Goal: Task Accomplishment & Management: Manage account settings

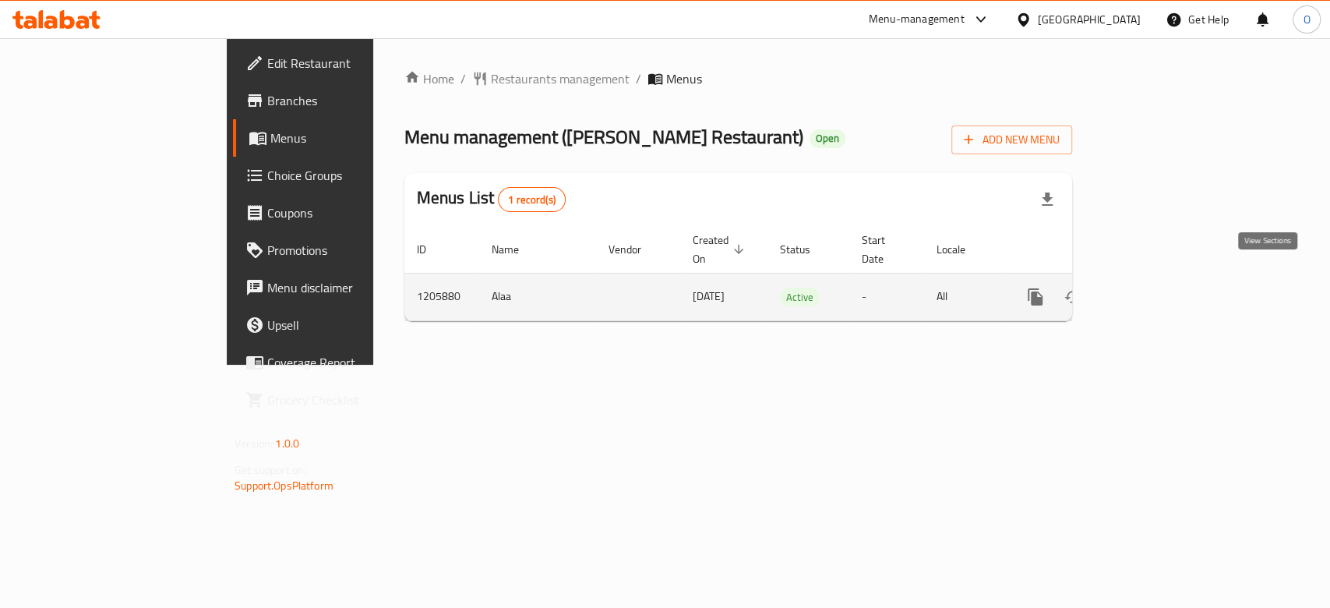
click at [1157, 287] on icon "enhanced table" at bounding box center [1147, 296] width 19 height 19
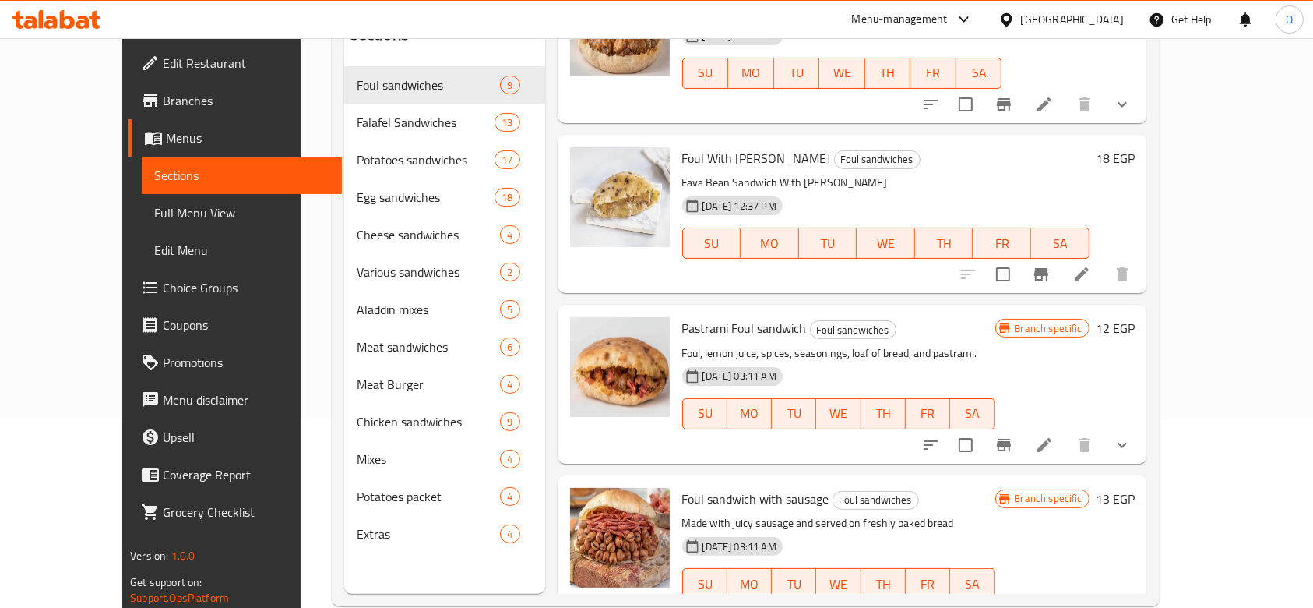
scroll to position [218, 0]
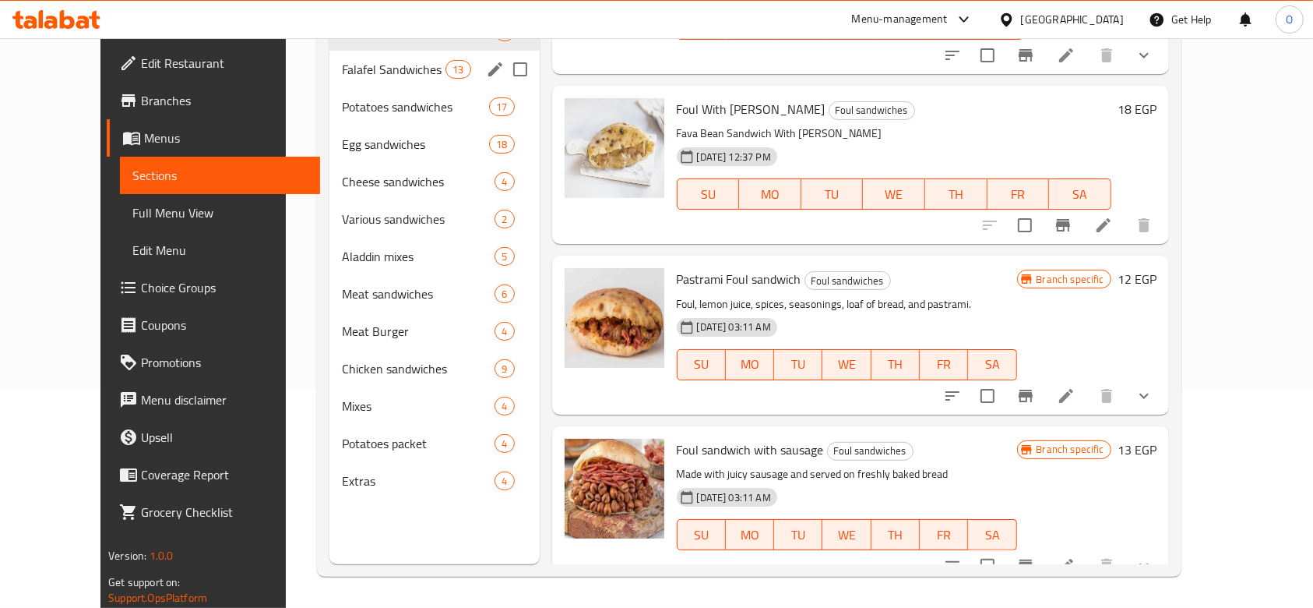
click at [342, 69] on span "Falafel Sandwiches" at bounding box center [394, 69] width 104 height 19
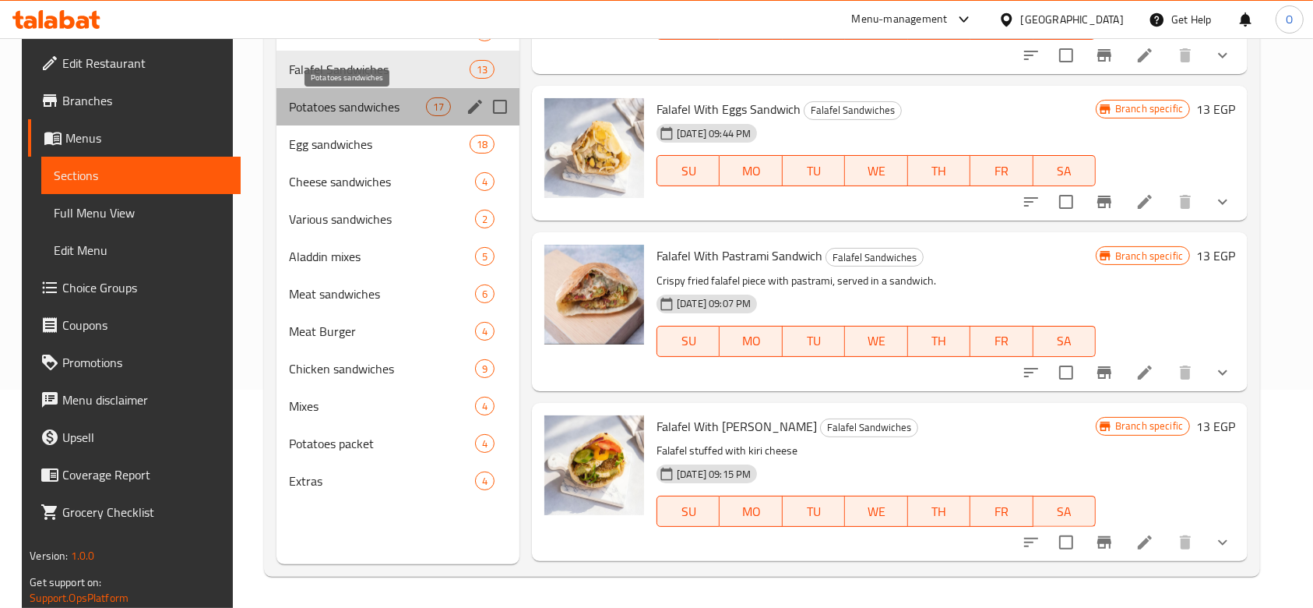
click at [323, 109] on span "Potatoes sandwiches" at bounding box center [357, 106] width 136 height 19
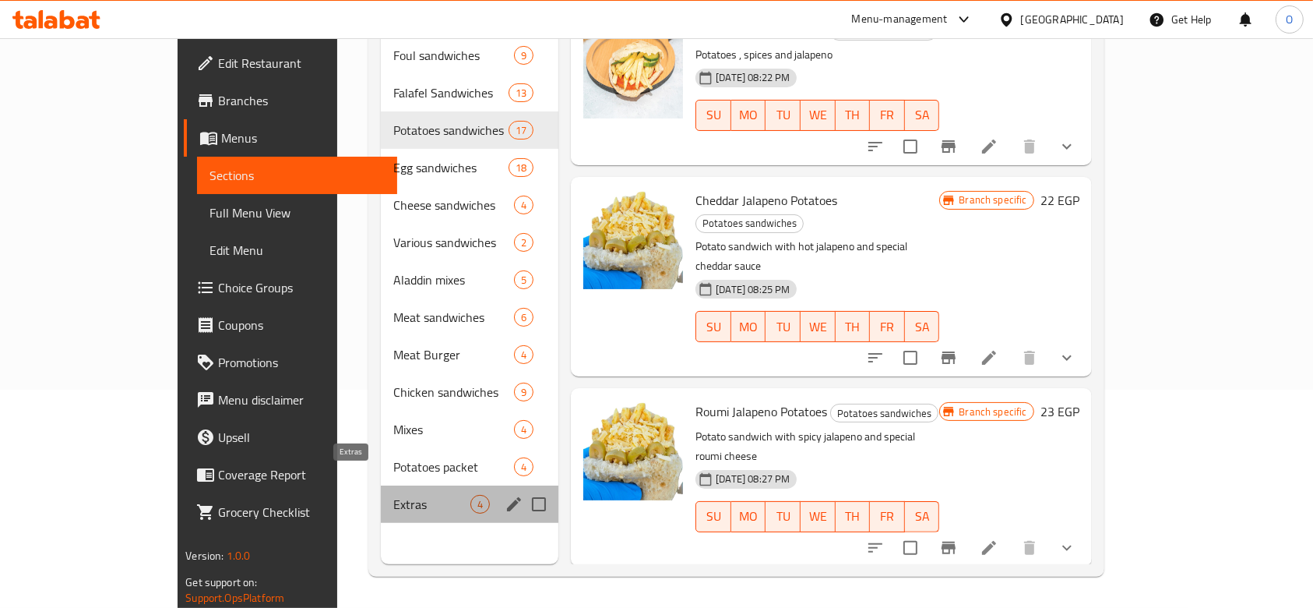
click at [393, 495] on span "Extras" at bounding box center [431, 504] width 77 height 19
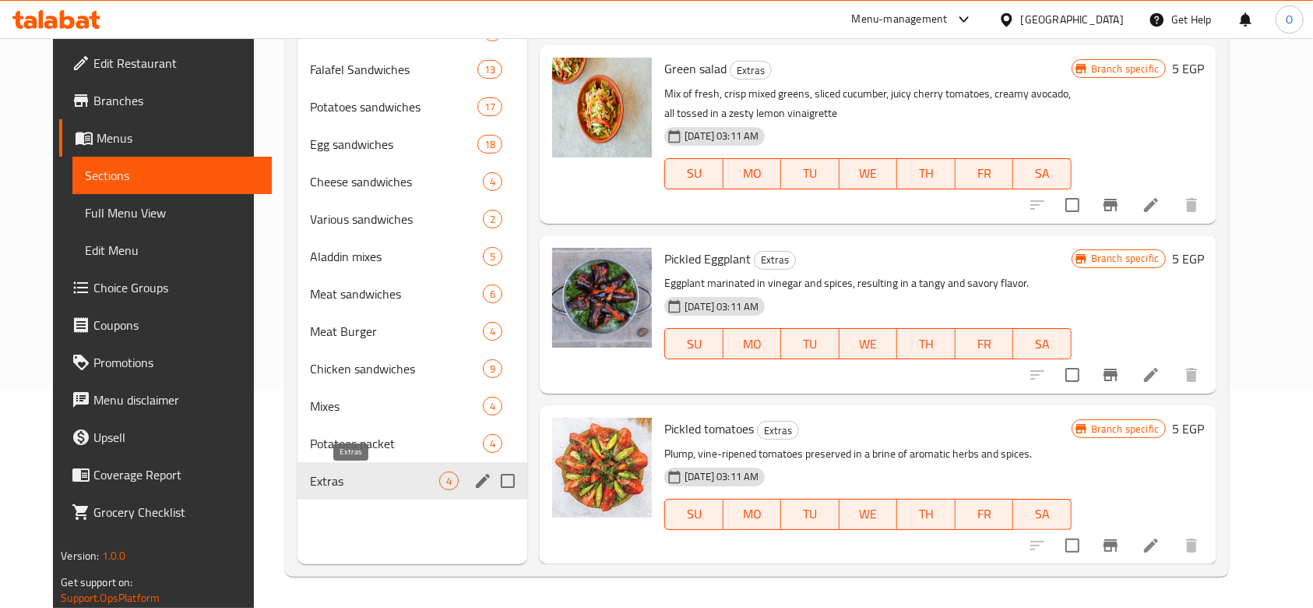
scroll to position [131, 0]
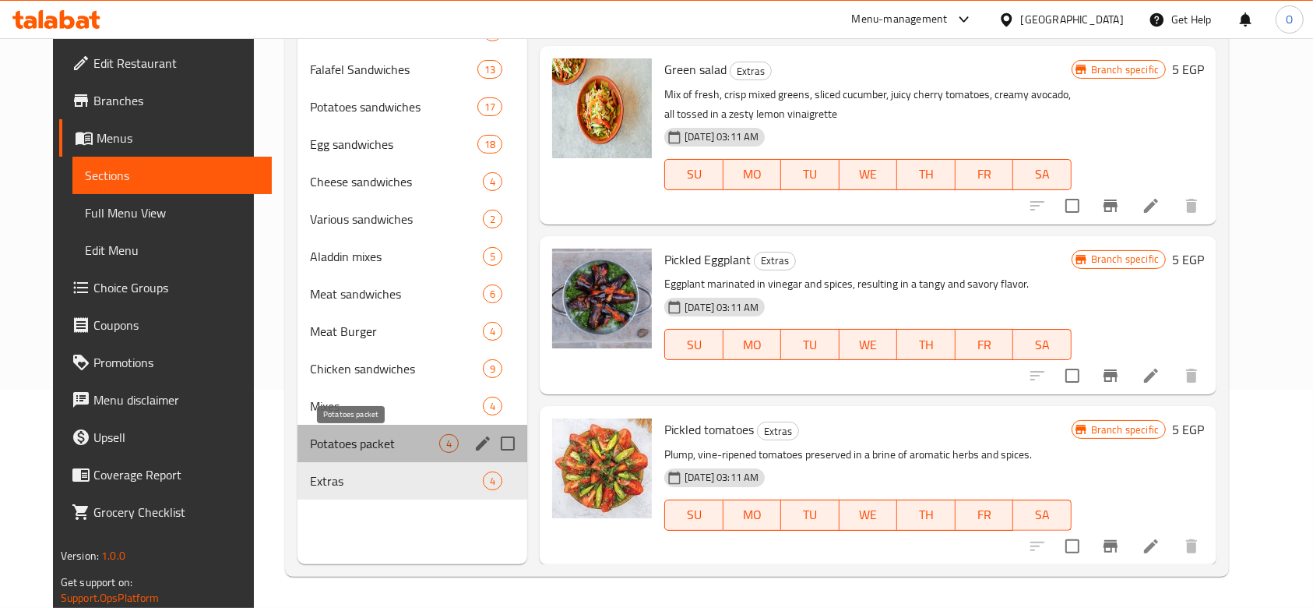
click at [319, 442] on span "Potatoes packet" at bounding box center [374, 443] width 129 height 19
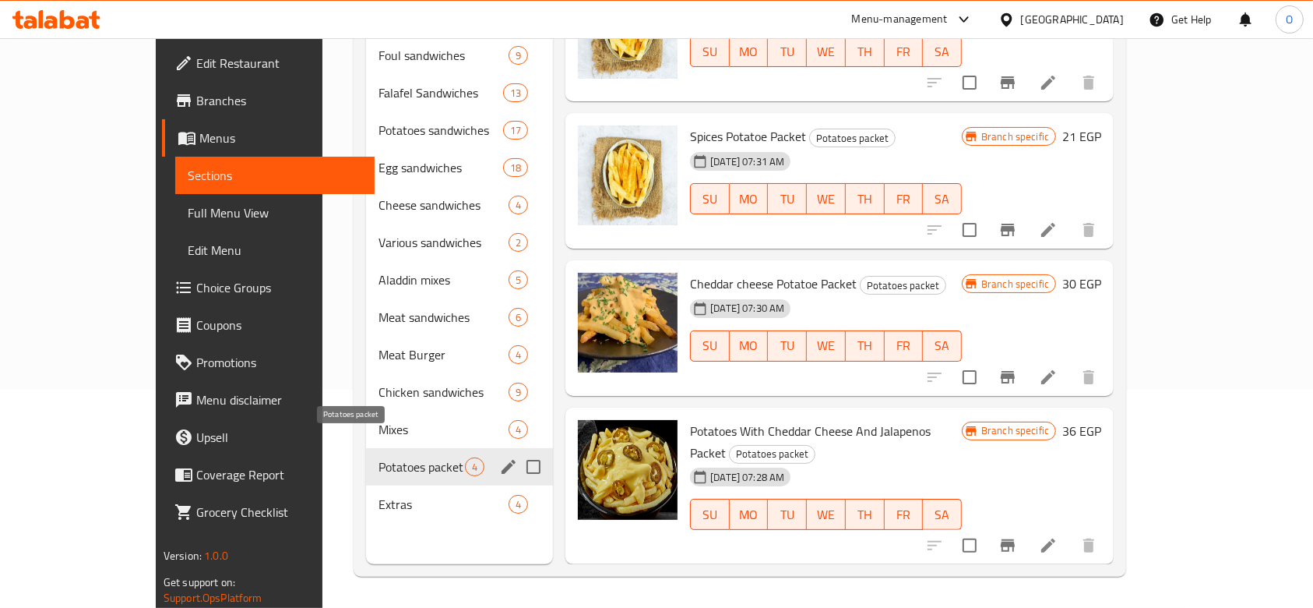
scroll to position [19, 0]
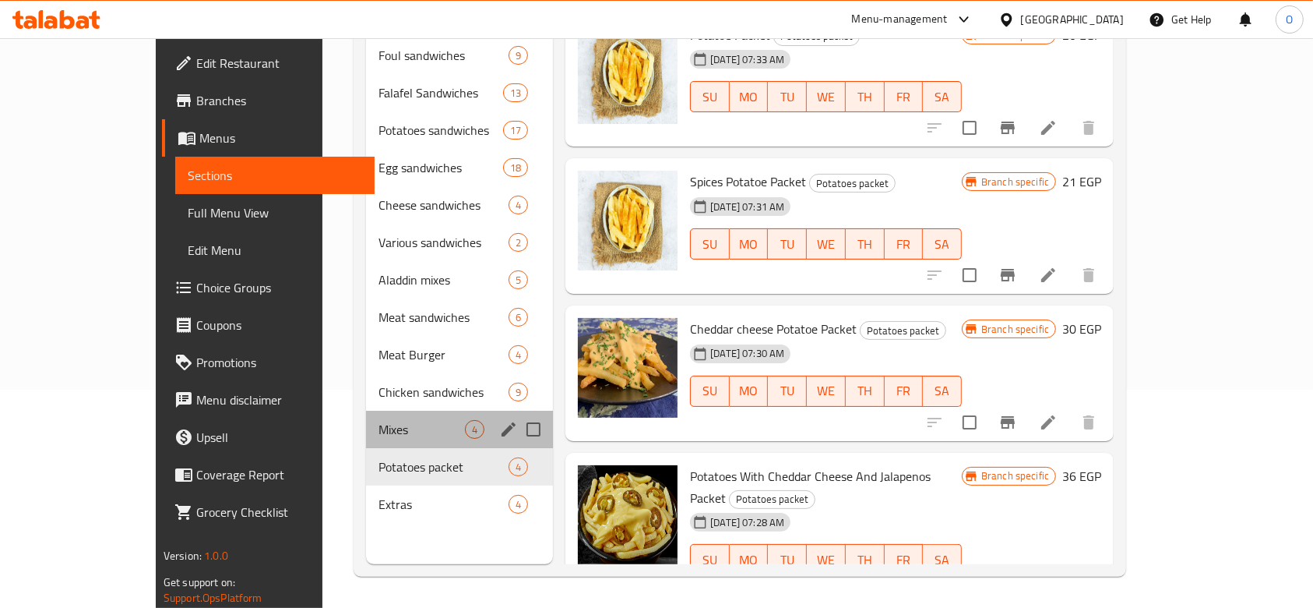
click at [366, 415] on div "Mixes 4" at bounding box center [459, 429] width 187 height 37
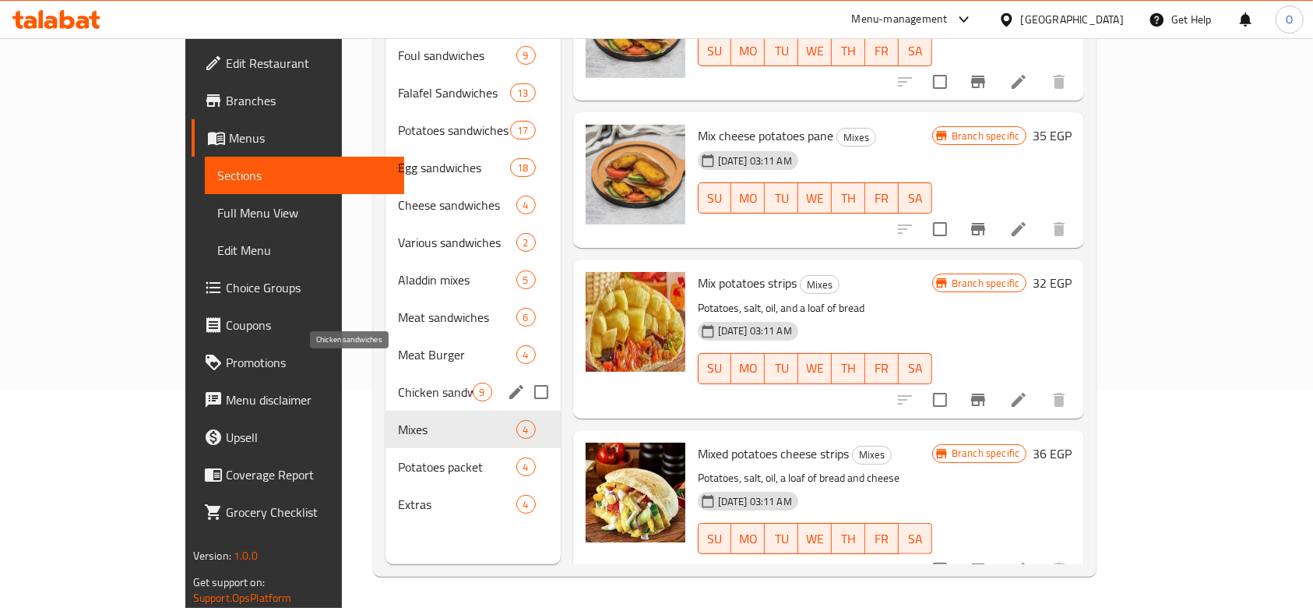
click at [398, 383] on span "Chicken sandwiches" at bounding box center [435, 392] width 74 height 19
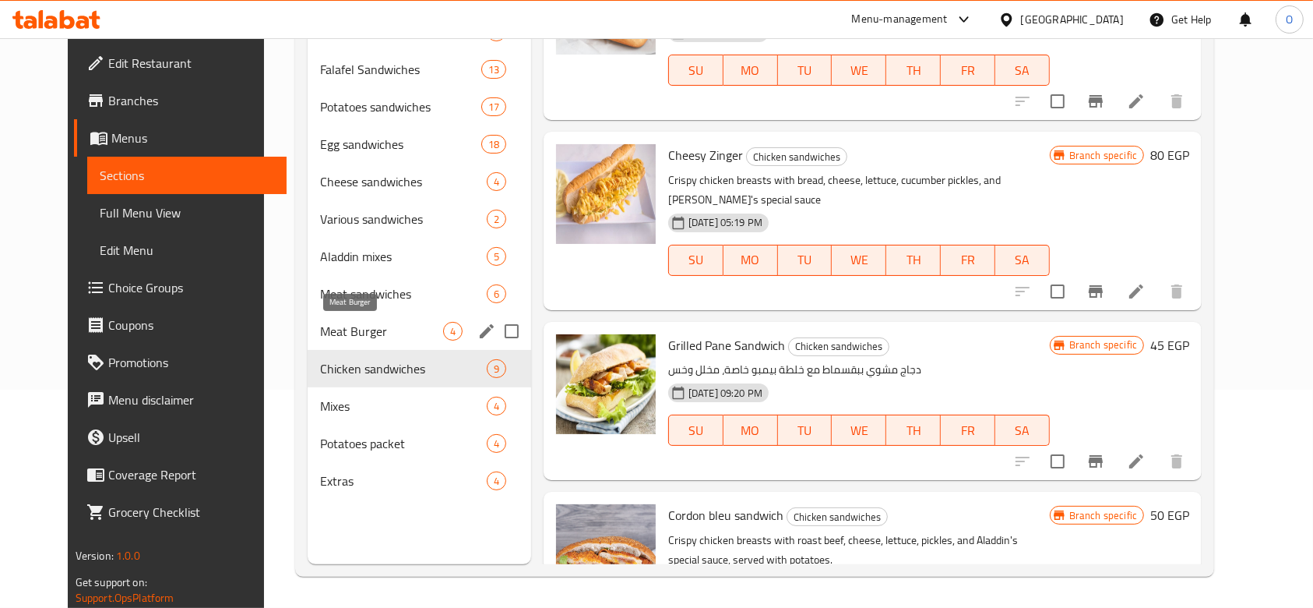
click at [320, 336] on span "Meat Burger" at bounding box center [381, 331] width 123 height 19
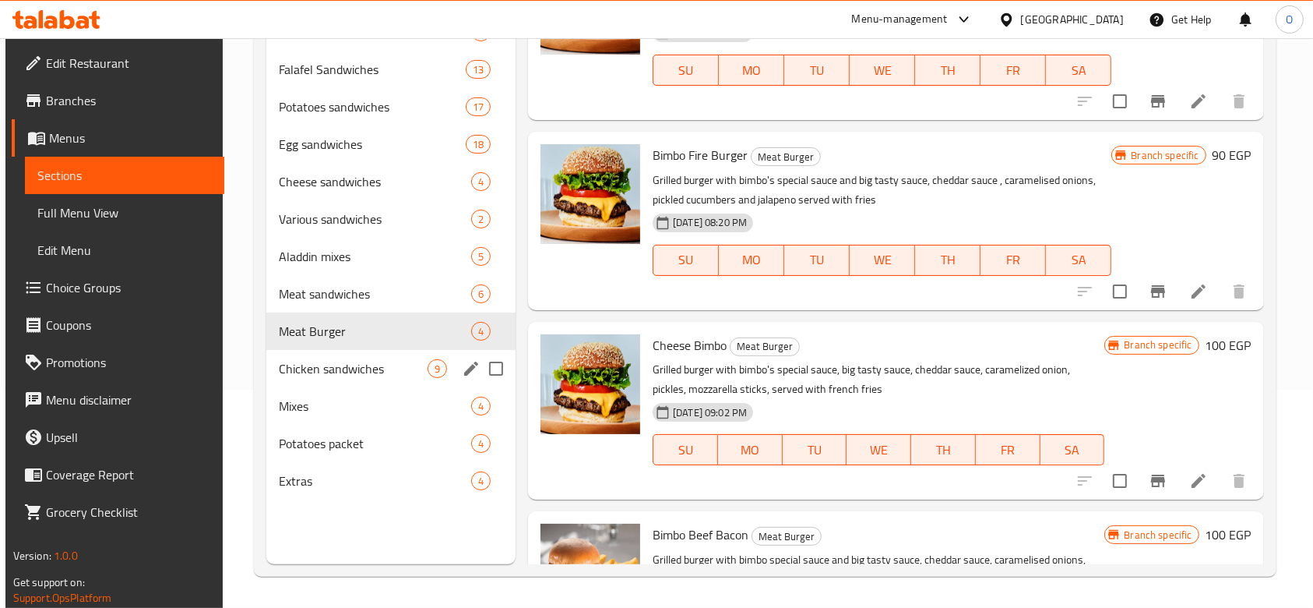
scroll to position [114, 0]
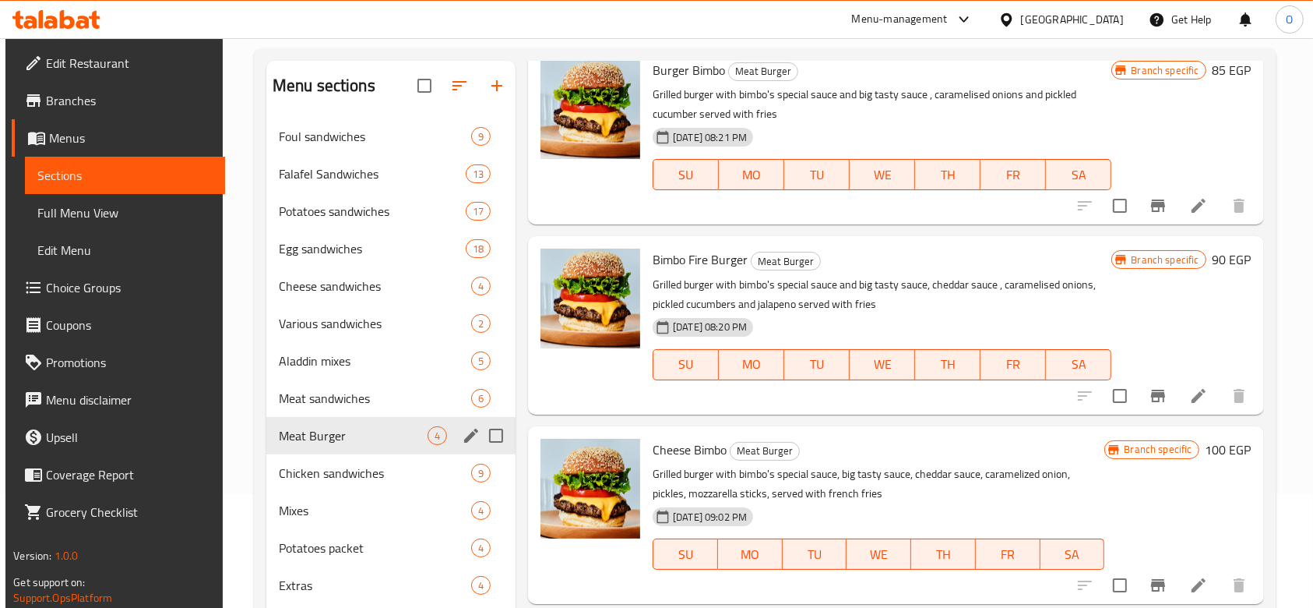
click at [337, 419] on div "Meat Burger 4" at bounding box center [390, 435] width 249 height 37
click at [330, 398] on span "Meat sandwiches" at bounding box center [353, 398] width 149 height 19
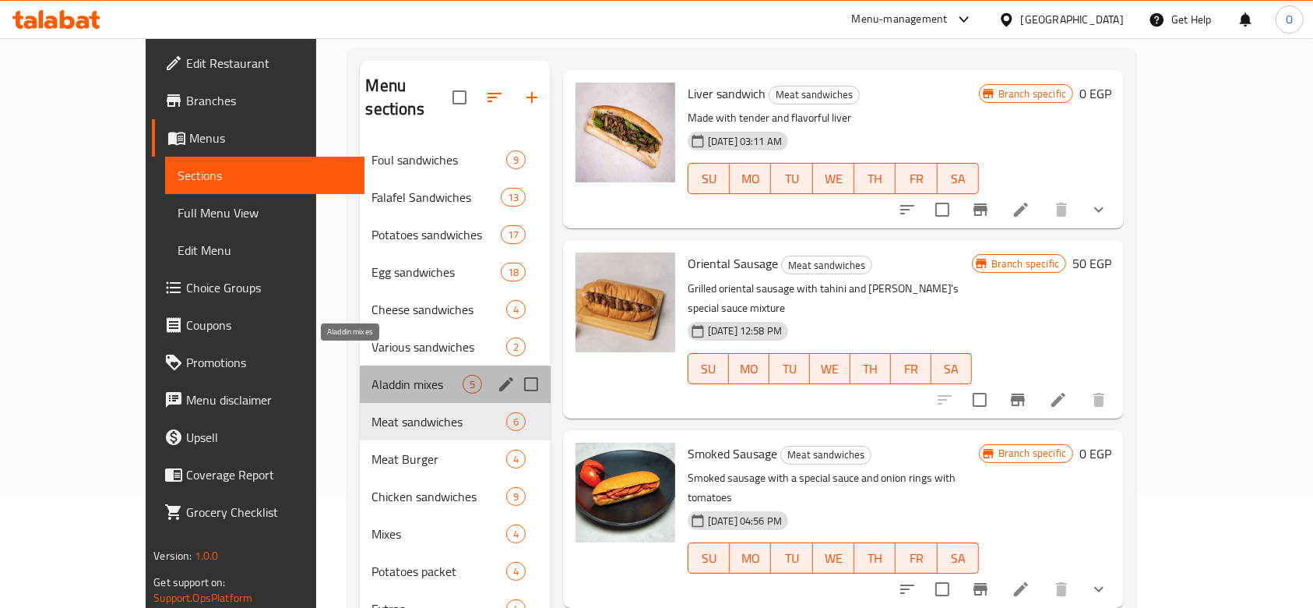
click at [372, 375] on span "Aladdin mixes" at bounding box center [417, 384] width 90 height 19
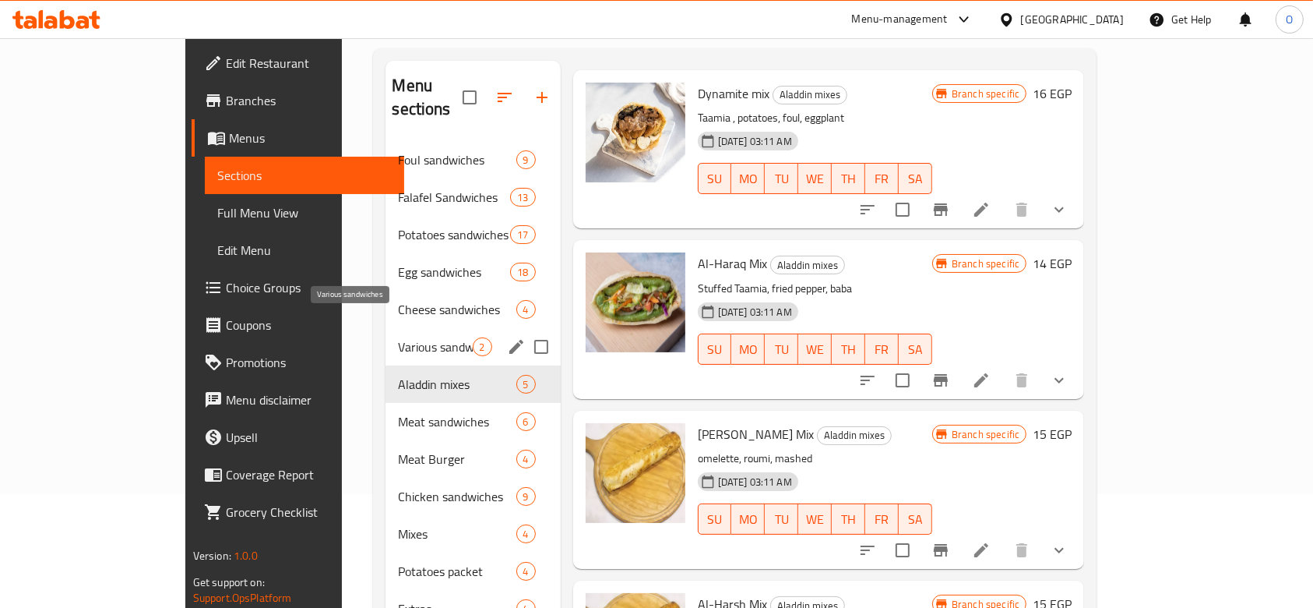
click at [398, 337] on span "Various sandwiches" at bounding box center [435, 346] width 74 height 19
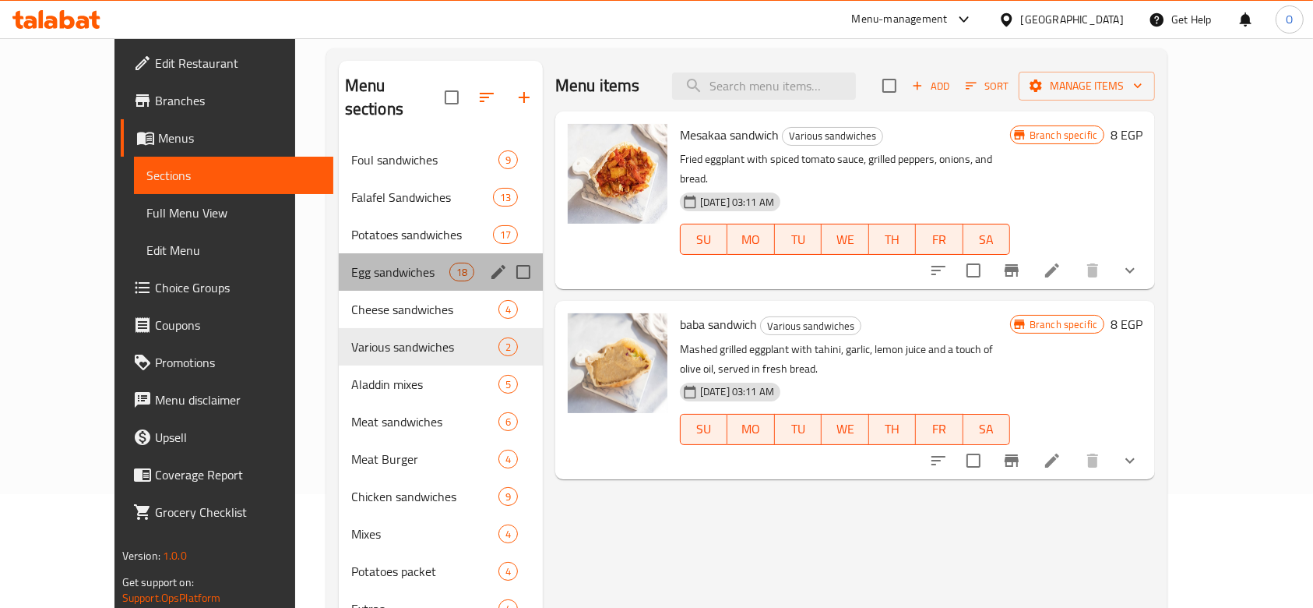
click at [340, 259] on div "Egg sandwiches 18" at bounding box center [441, 271] width 204 height 37
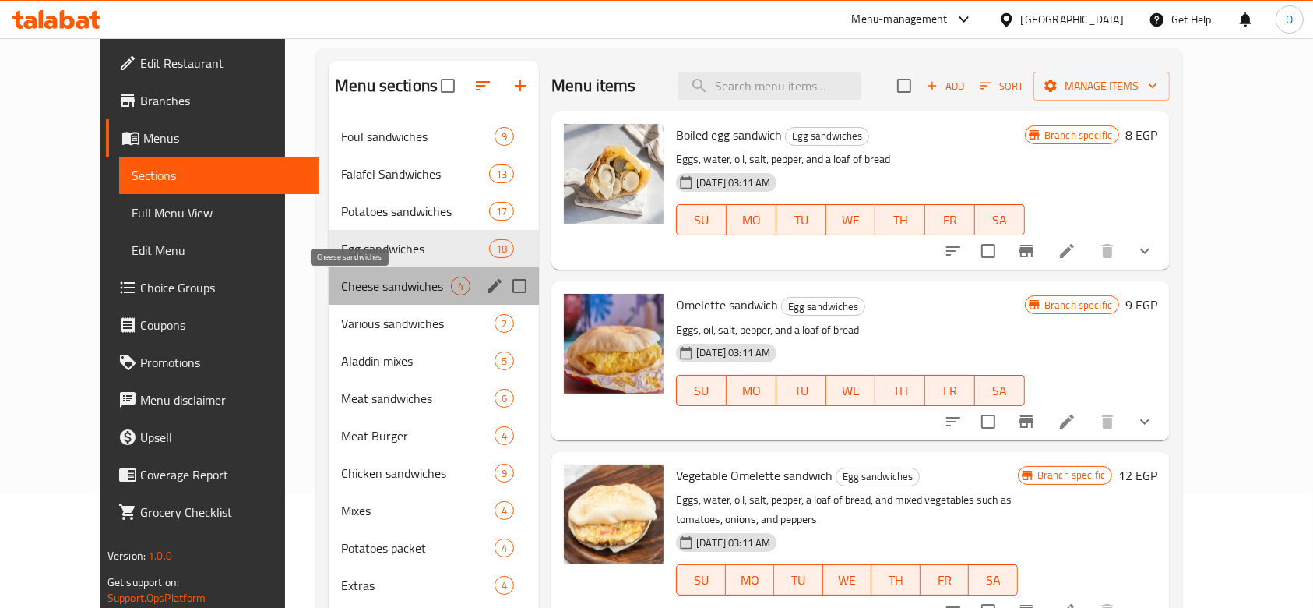
click at [341, 286] on span "Cheese sandwiches" at bounding box center [396, 286] width 110 height 19
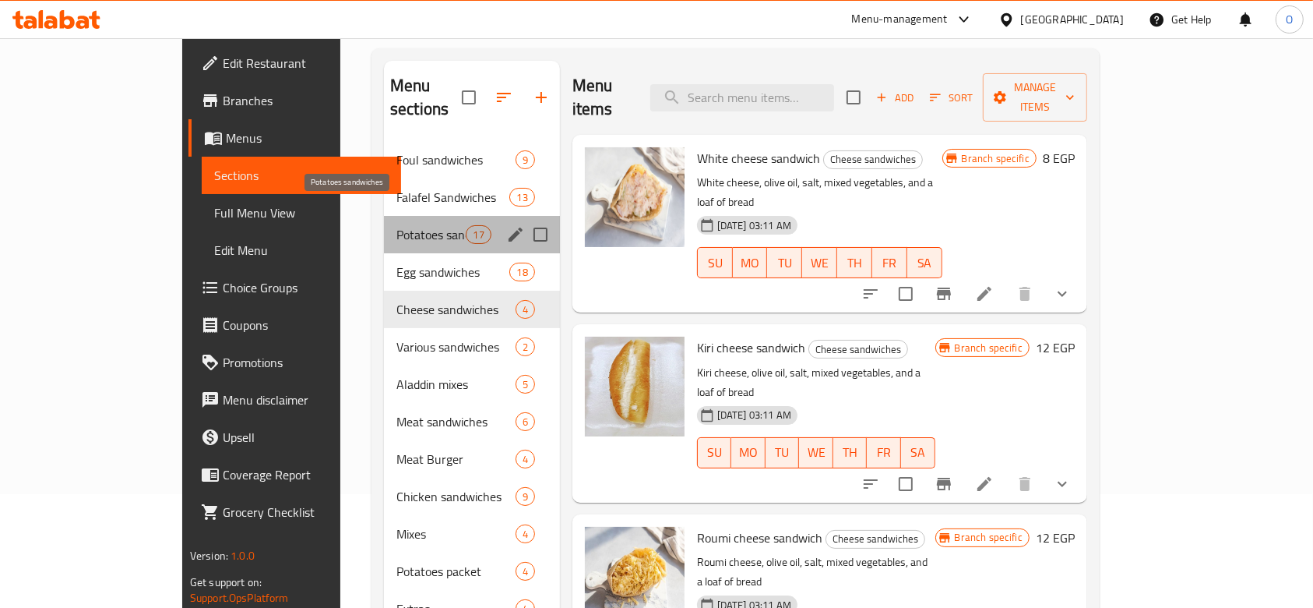
click at [397, 225] on span "Potatoes sandwiches" at bounding box center [431, 234] width 69 height 19
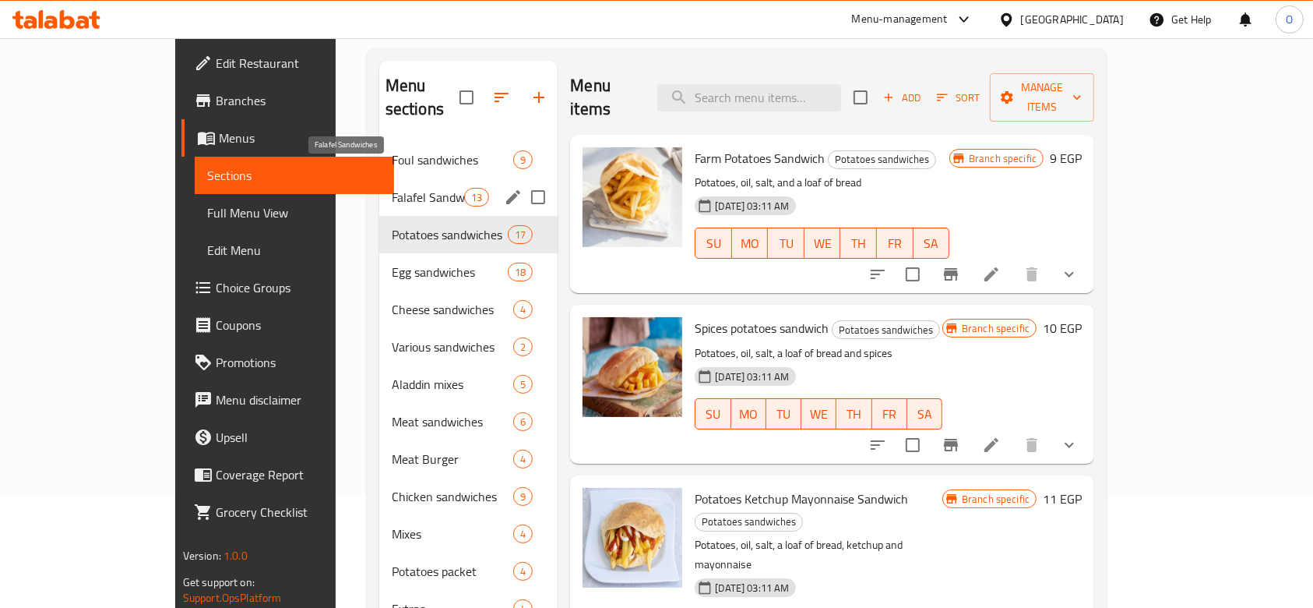
click at [392, 188] on span "Falafel Sandwiches" at bounding box center [428, 197] width 72 height 19
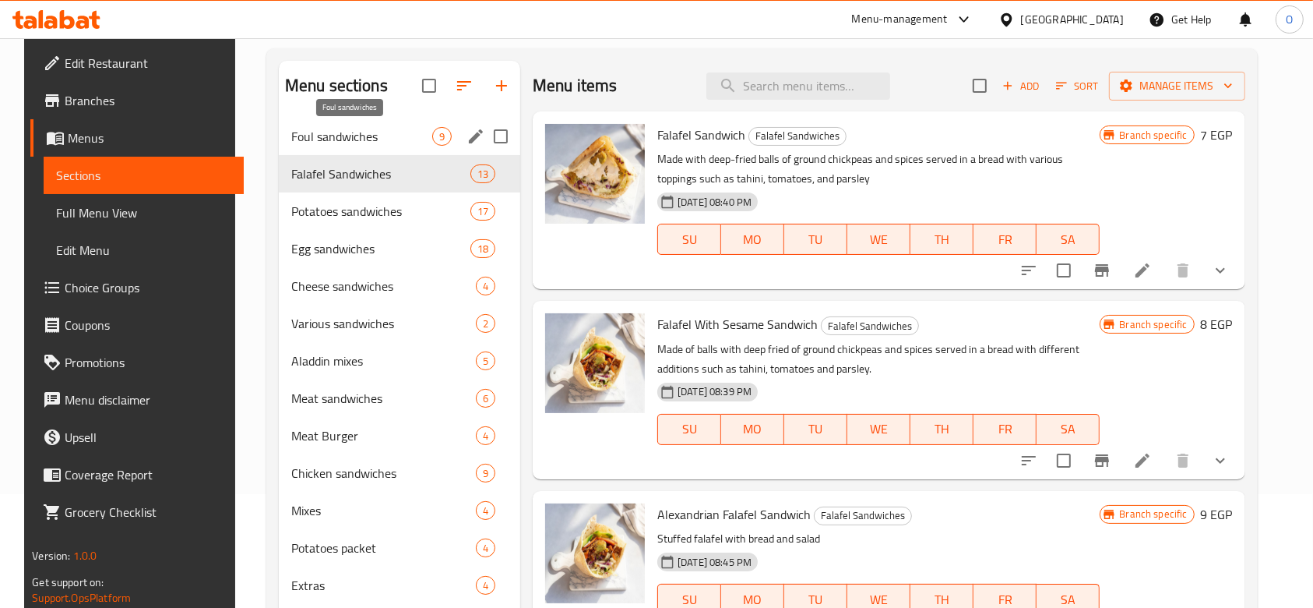
click at [380, 129] on span "Foul sandwiches" at bounding box center [361, 136] width 141 height 19
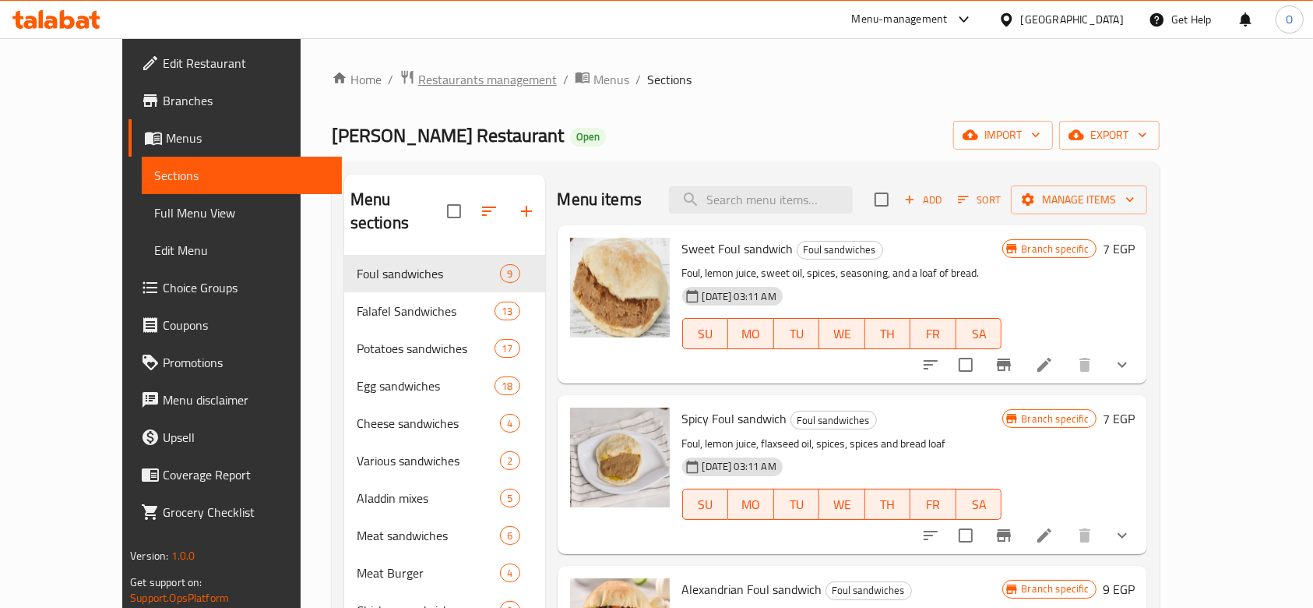
click at [418, 78] on span "Restaurants management" at bounding box center [487, 79] width 139 height 19
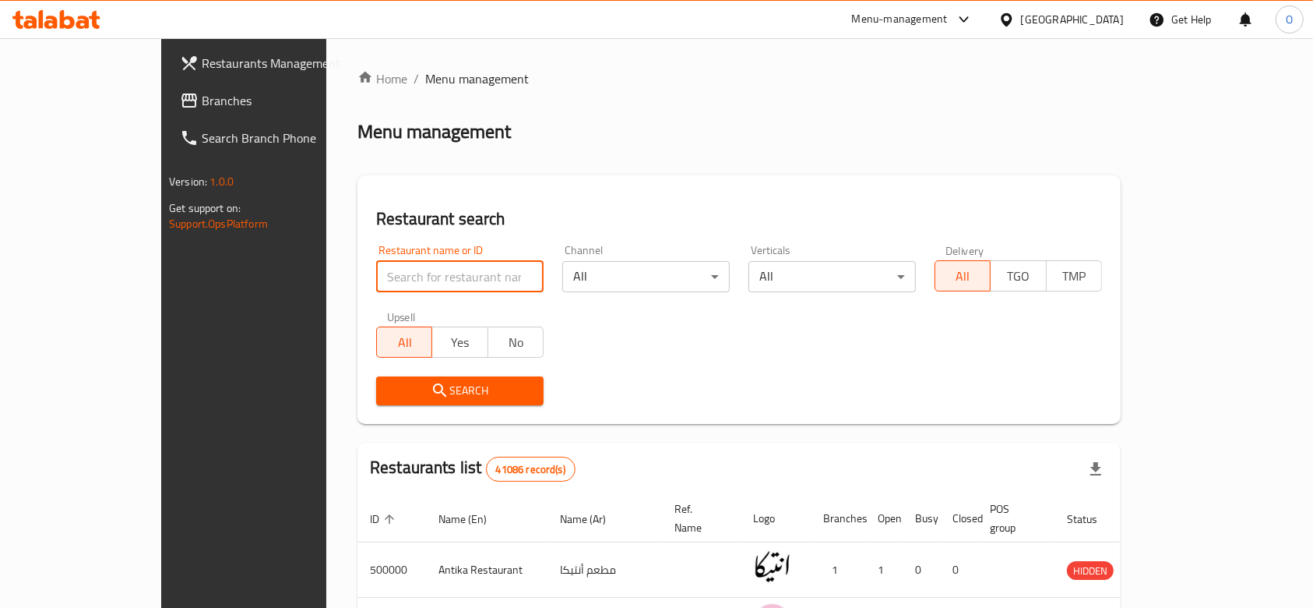
click at [397, 270] on input "search" at bounding box center [459, 276] width 167 height 31
paste input "602597"
type input "602597"
click button "Search" at bounding box center [459, 390] width 167 height 29
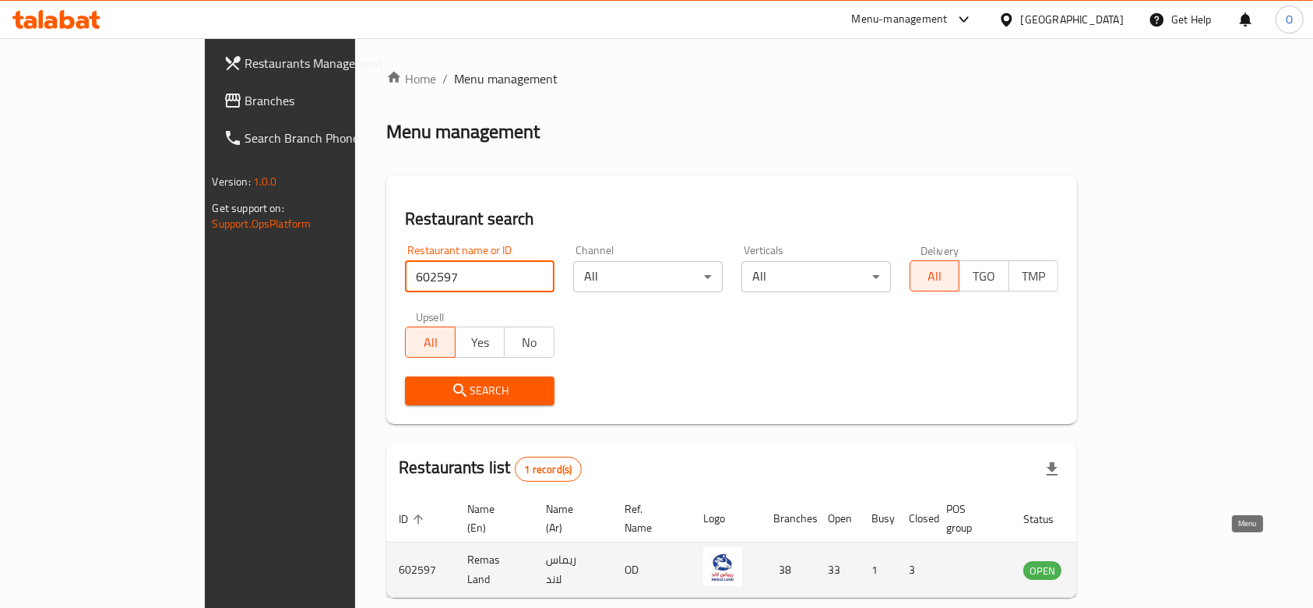
click at [1124, 560] on icon "enhanced table" at bounding box center [1114, 569] width 19 height 19
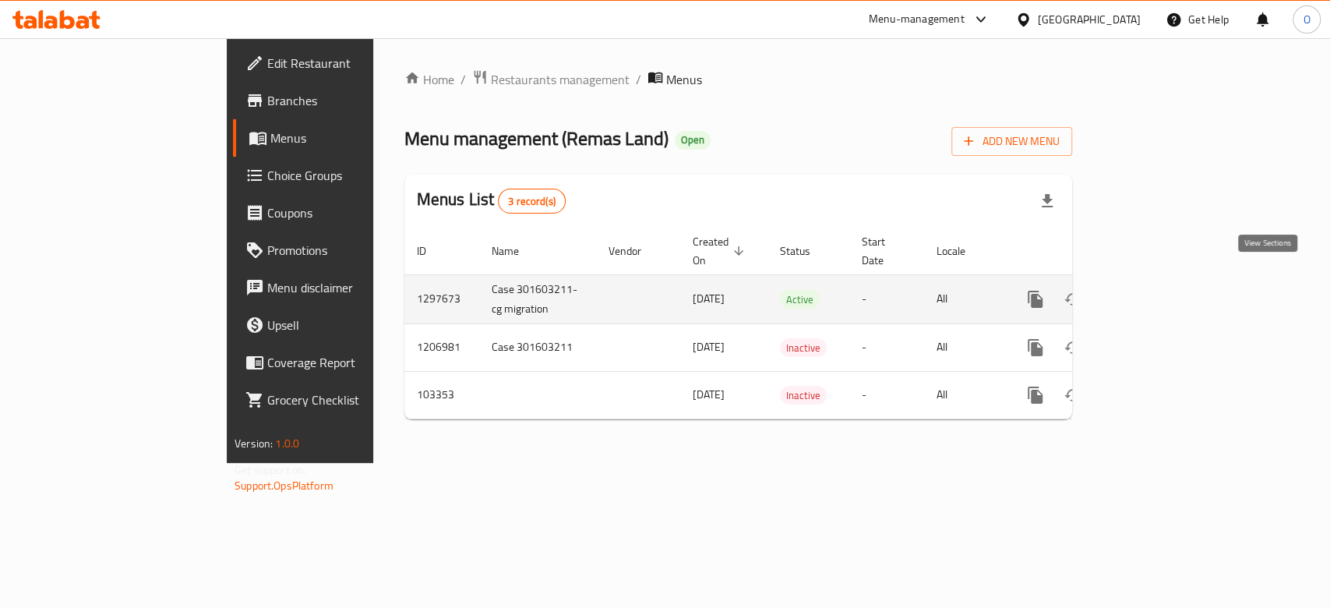
click at [1166, 284] on link "enhanced table" at bounding box center [1147, 298] width 37 height 37
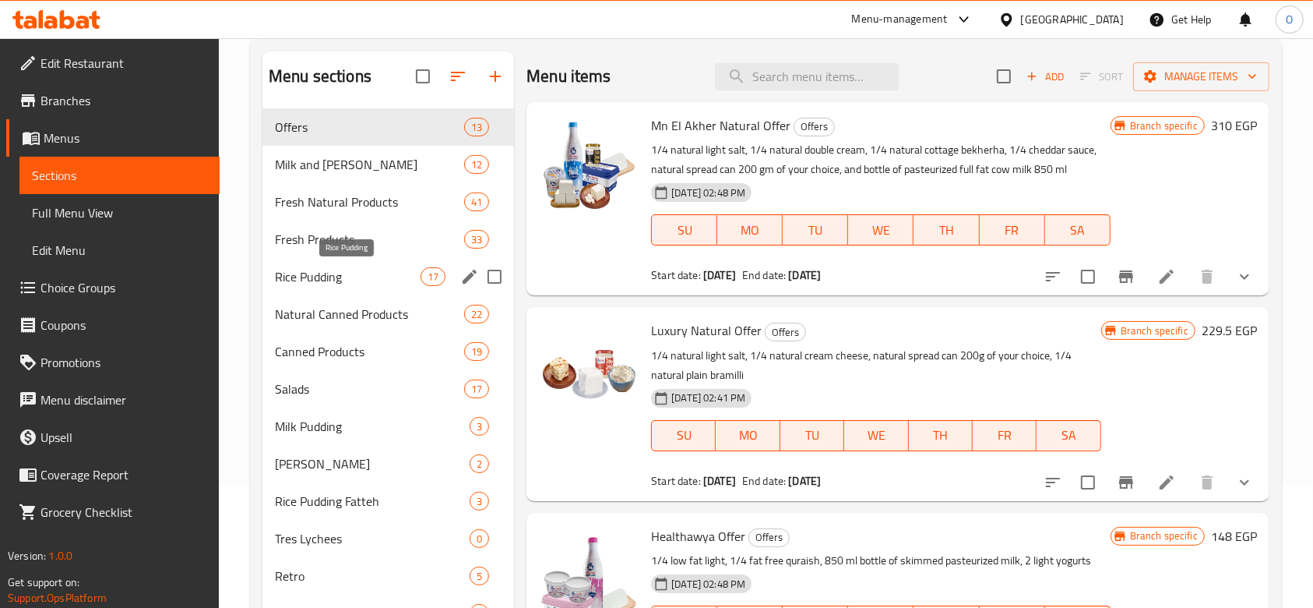
scroll to position [104, 0]
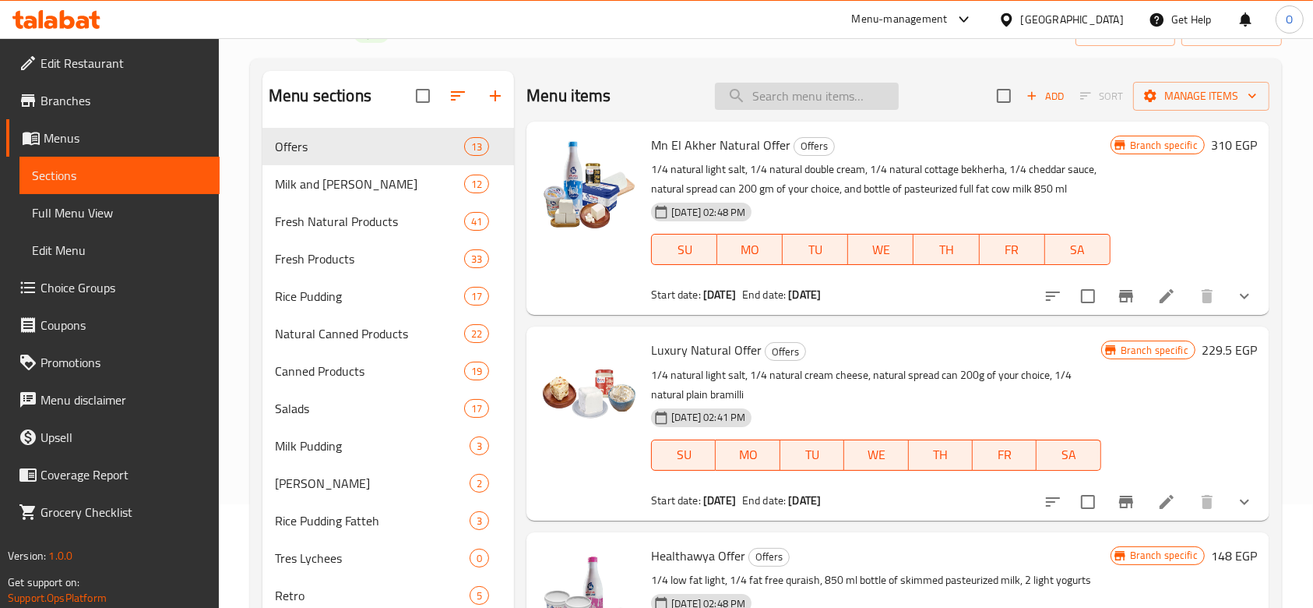
click at [799, 100] on input "search" at bounding box center [807, 96] width 184 height 27
type input "l"
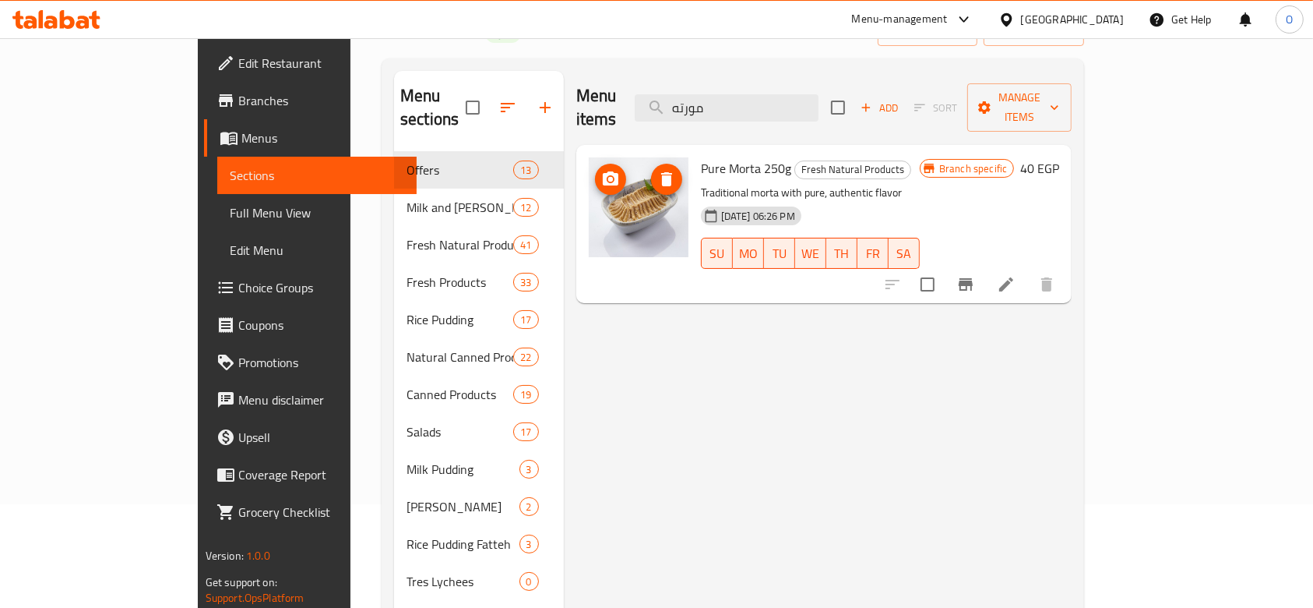
type input "مورته"
click at [595, 164] on button "upload picture" at bounding box center [610, 179] width 31 height 31
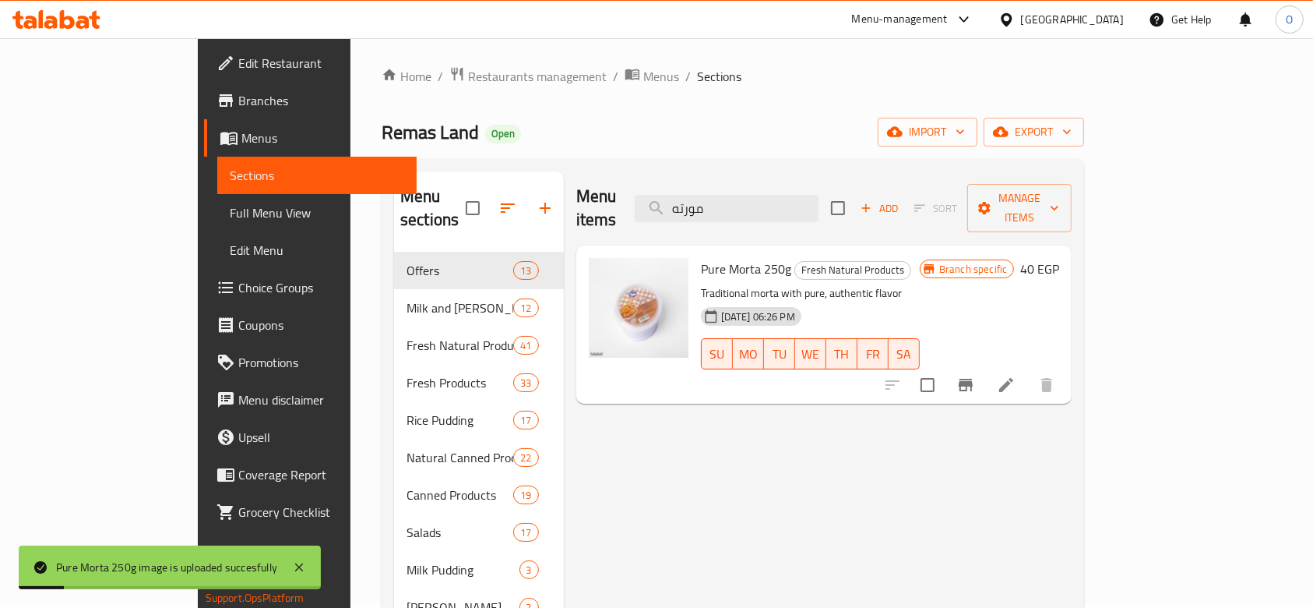
scroll to position [0, 0]
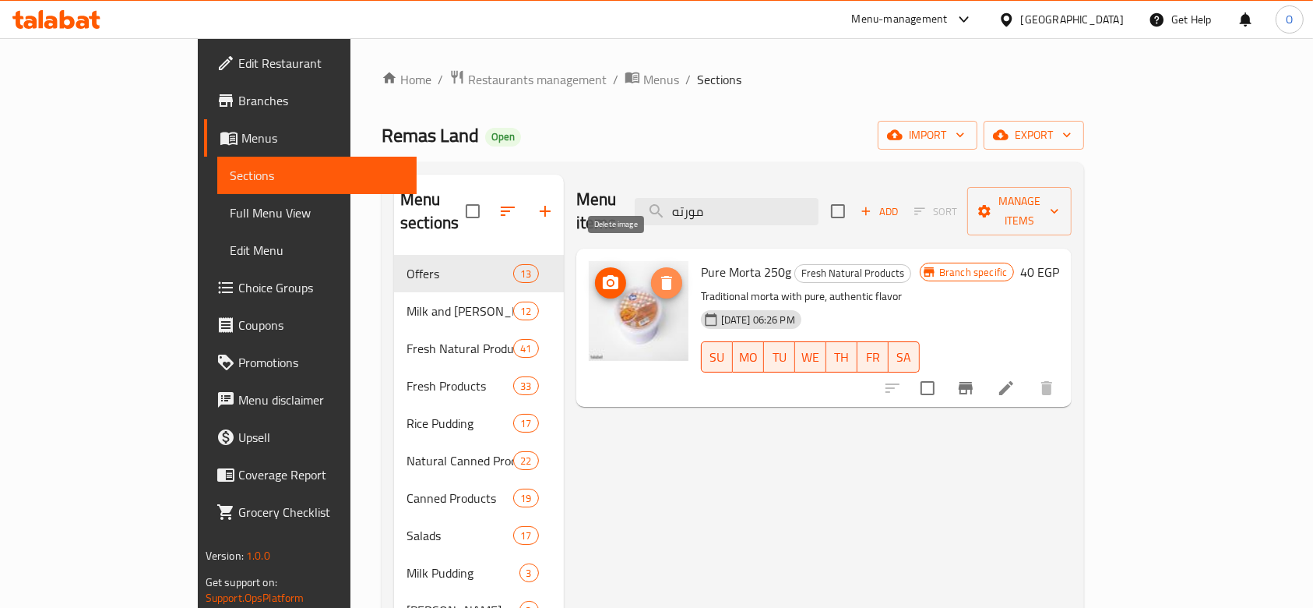
click at [658, 273] on icon "delete image" at bounding box center [667, 282] width 19 height 19
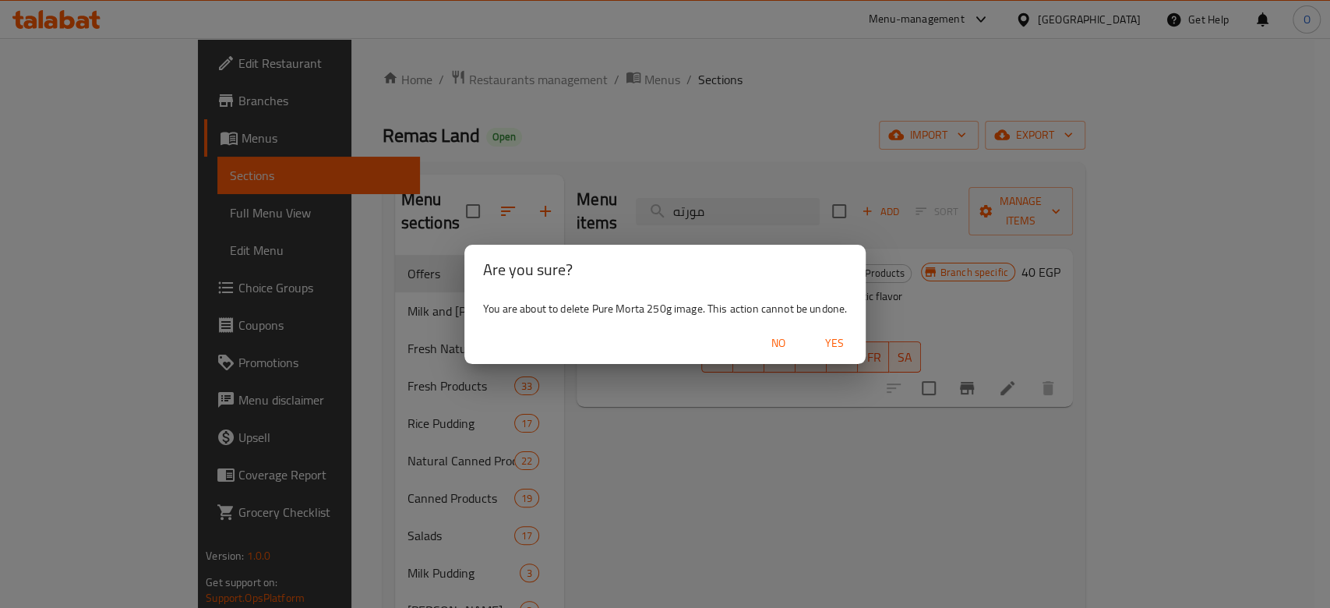
click at [838, 347] on span "Yes" at bounding box center [834, 342] width 37 height 19
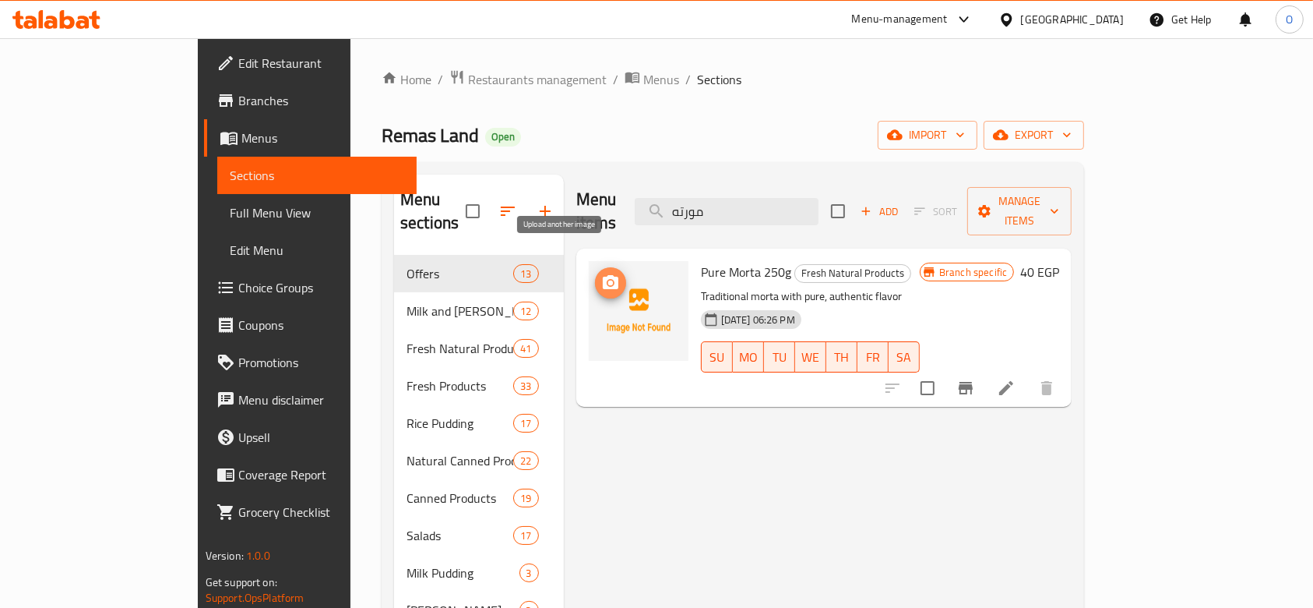
click at [601, 273] on icon "upload picture" at bounding box center [610, 282] width 19 height 19
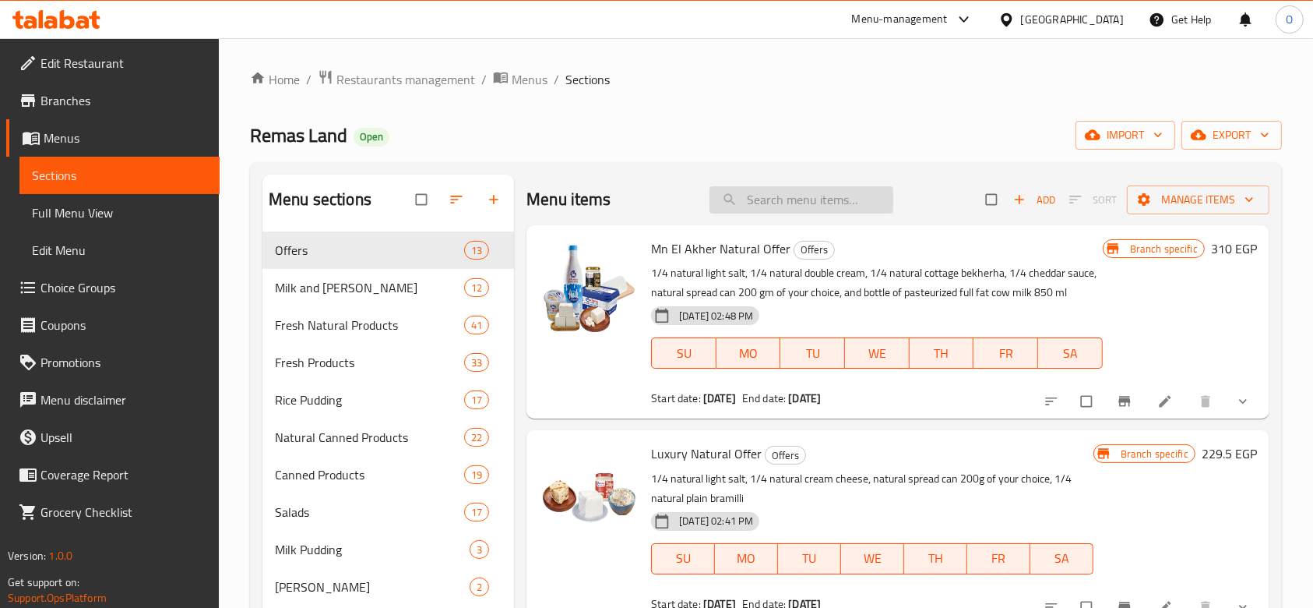
click at [803, 203] on input "search" at bounding box center [802, 199] width 184 height 27
type input "l"
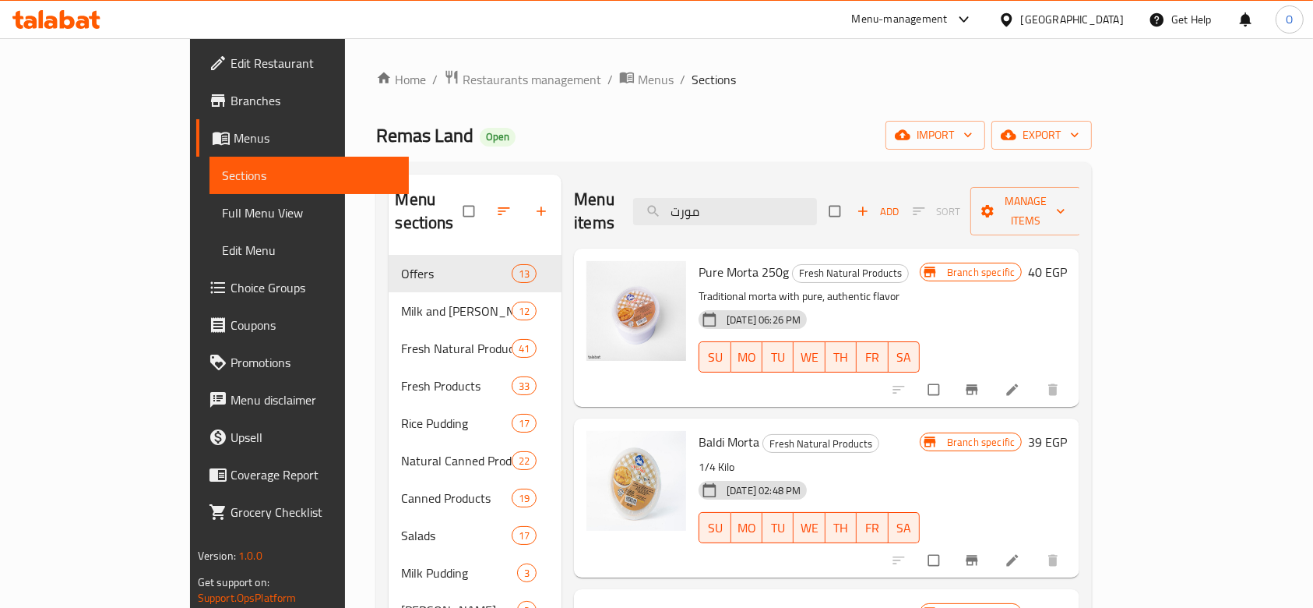
type input "مورت"
